Goal: Information Seeking & Learning: Learn about a topic

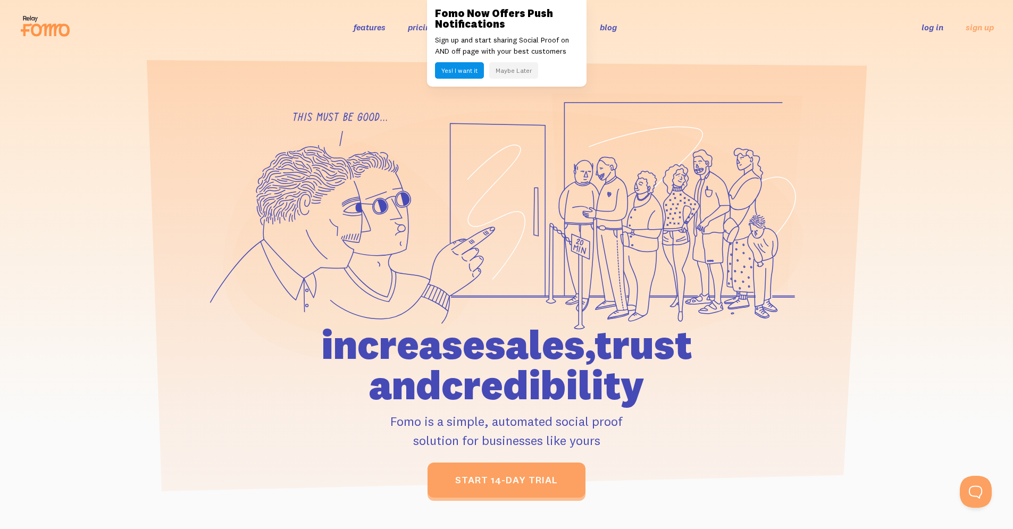
click at [366, 27] on link "features" at bounding box center [370, 27] width 32 height 11
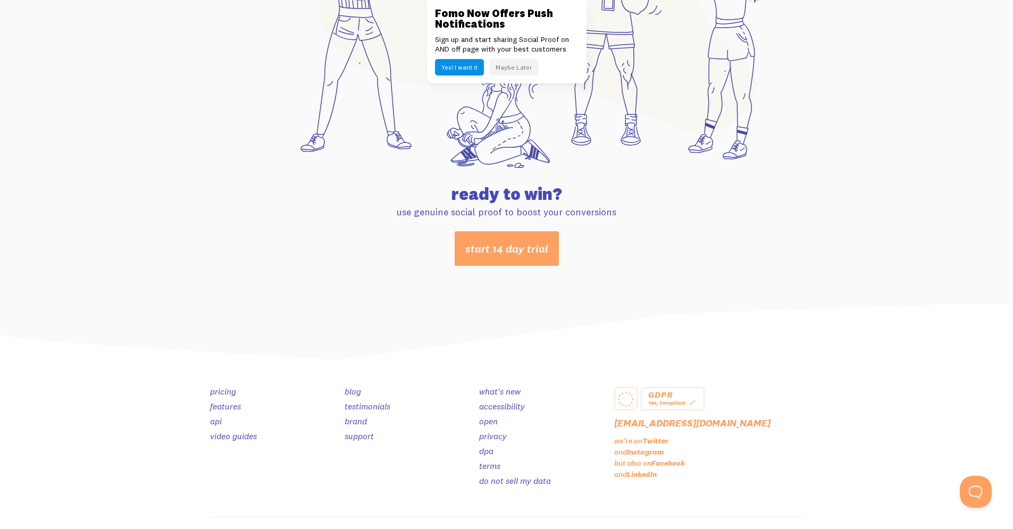
scroll to position [5551, 0]
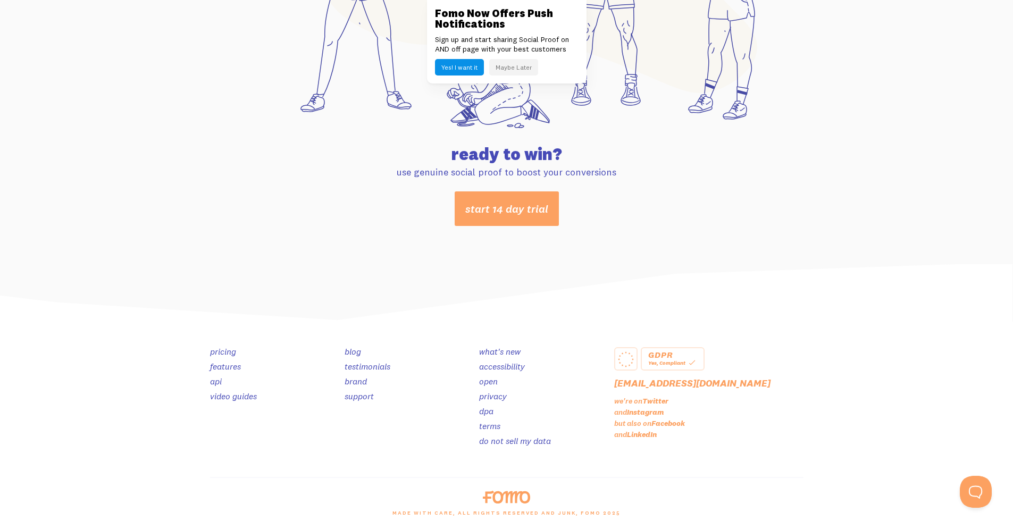
click at [226, 351] on link "pricing" at bounding box center [223, 351] width 26 height 11
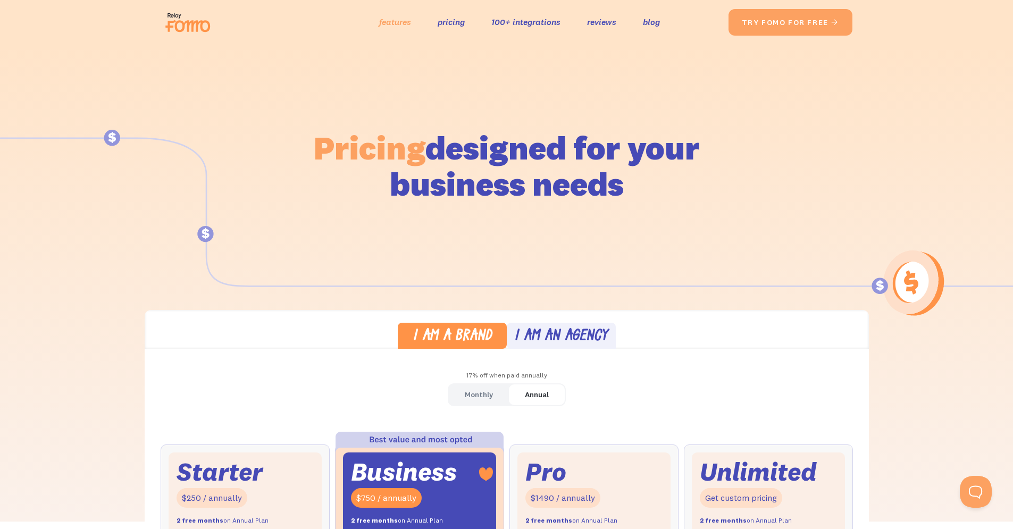
click at [392, 21] on link "features" at bounding box center [395, 21] width 32 height 15
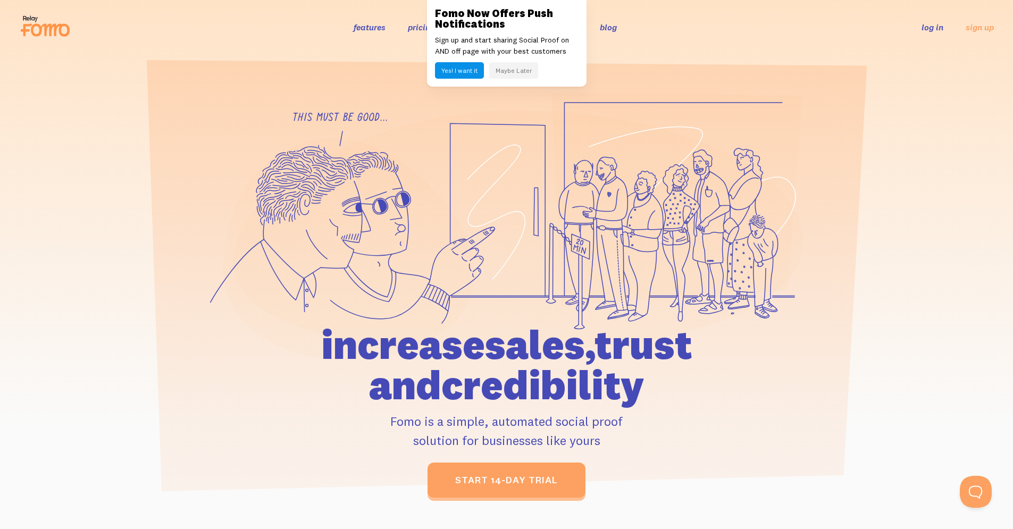
click at [418, 29] on link "pricing" at bounding box center [421, 27] width 27 height 11
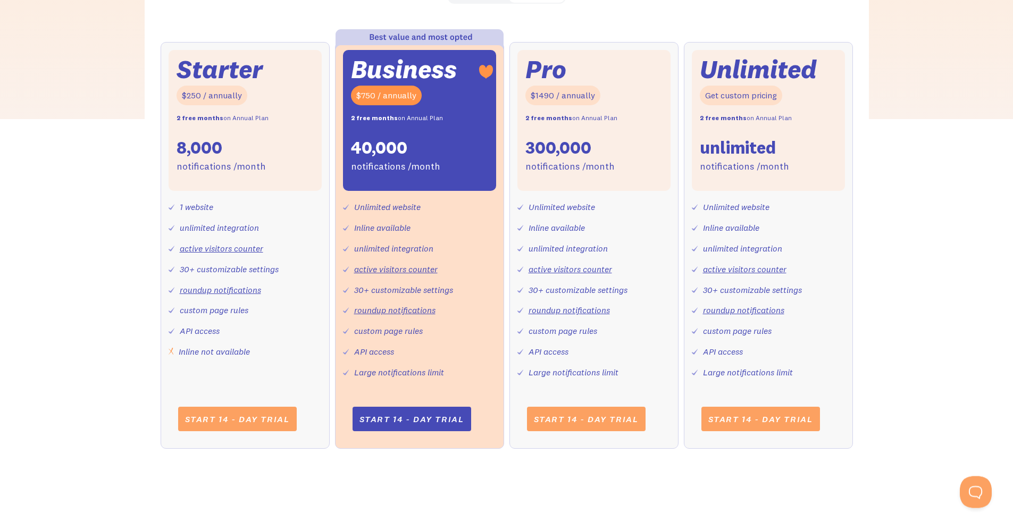
scroll to position [397, 0]
